Goal: Information Seeking & Learning: Learn about a topic

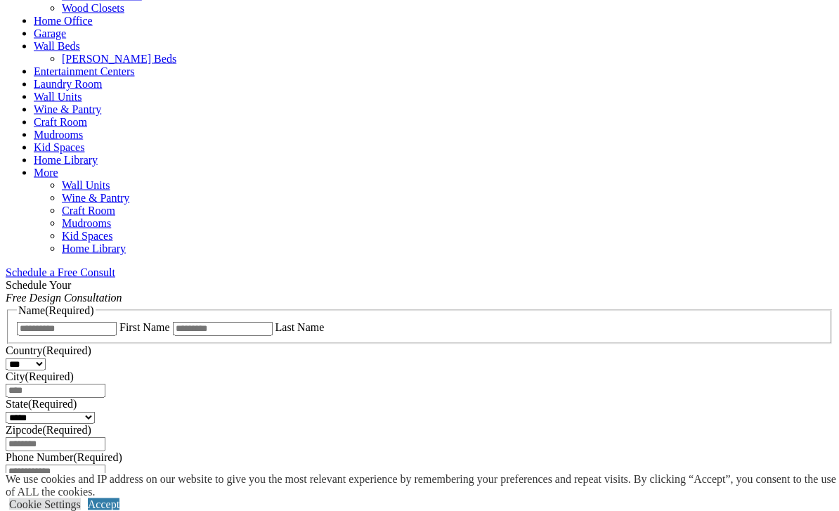
scroll to position [679, 0]
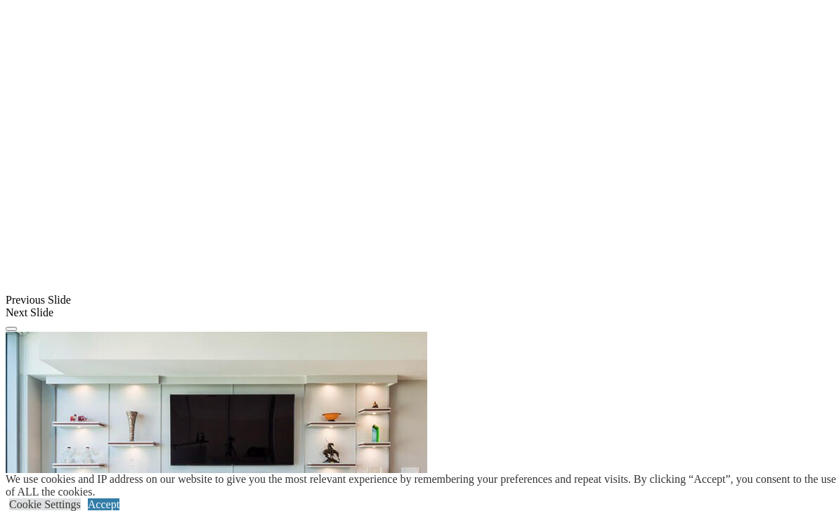
scroll to position [1011, 0]
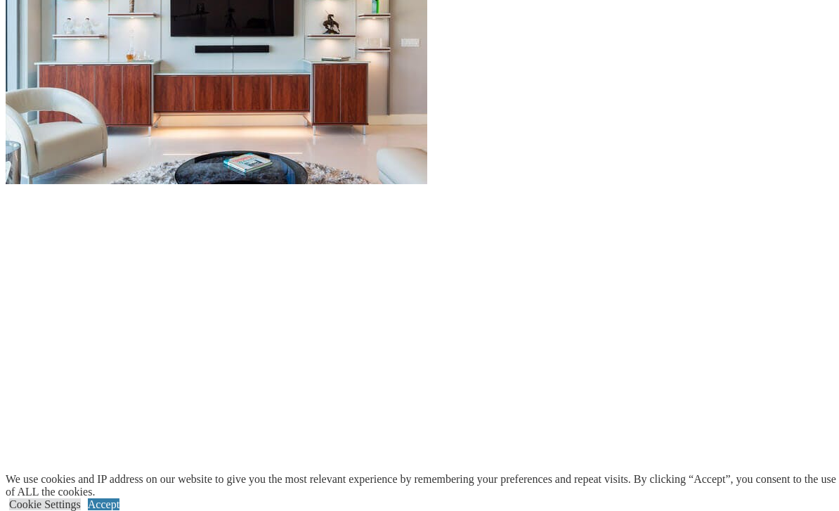
scroll to position [1425, 0]
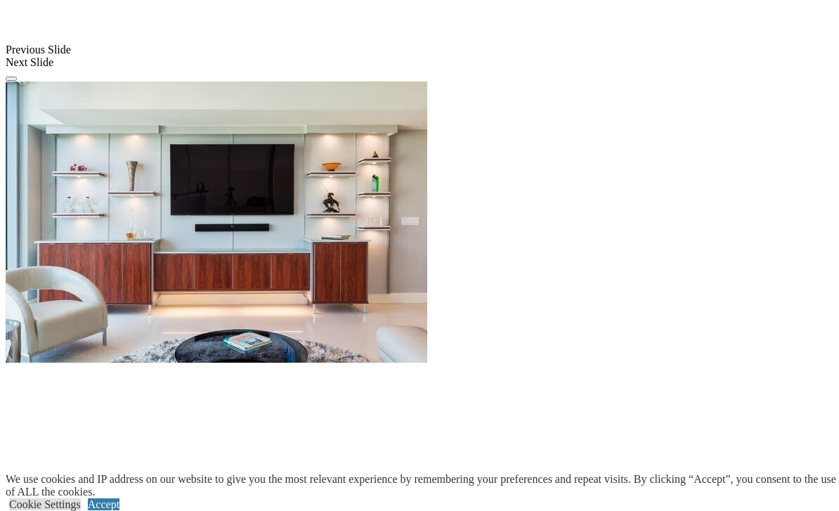
scroll to position [1247, 0]
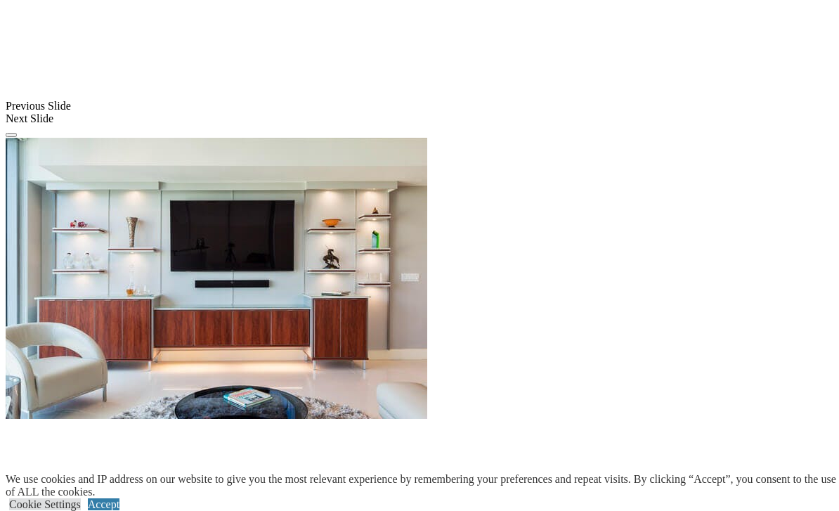
scroll to position [1191, 0]
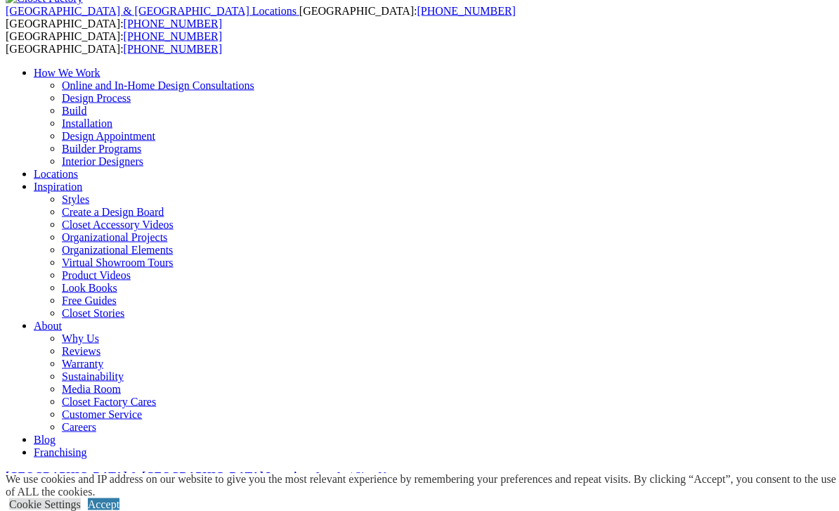
scroll to position [97, 0]
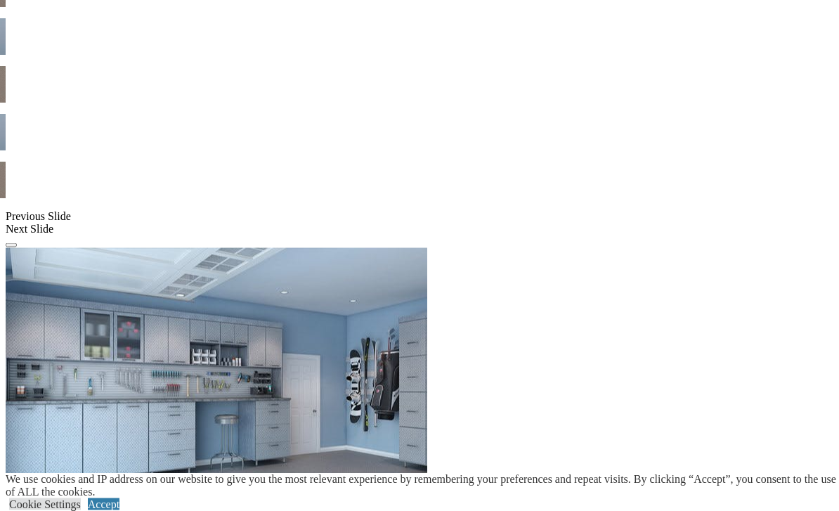
scroll to position [1120, 0]
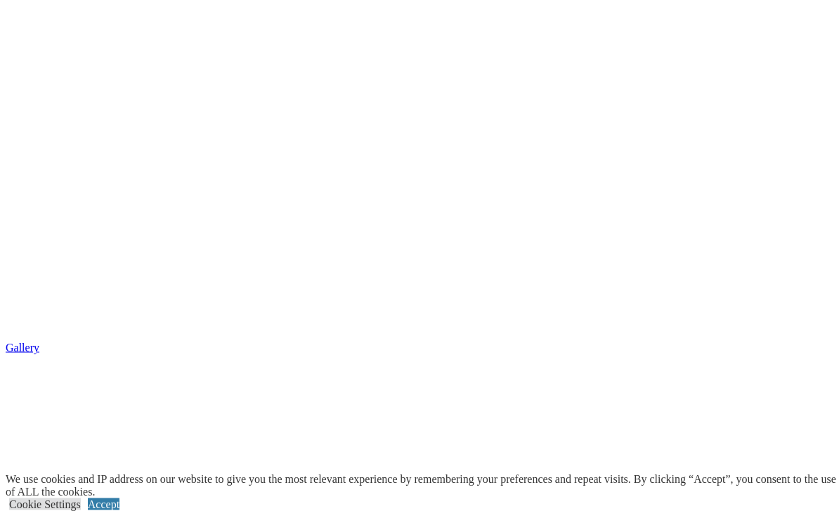
scroll to position [2151, 0]
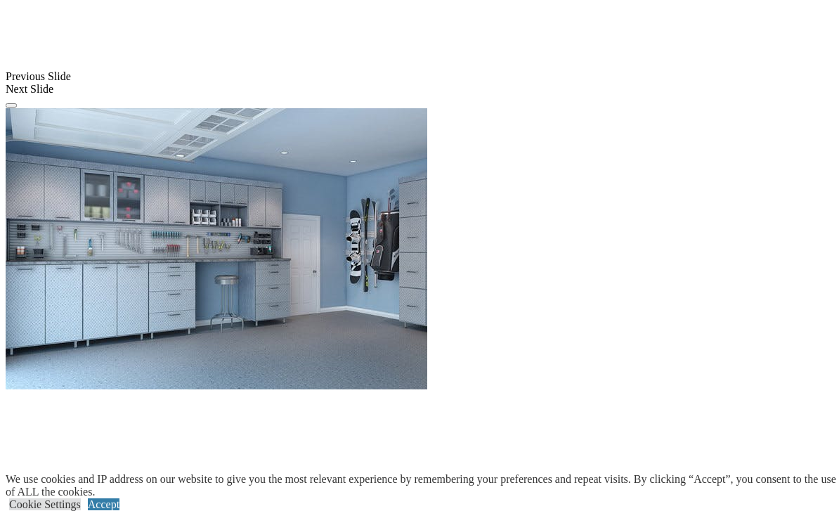
scroll to position [1252, 0]
